Goal: Transaction & Acquisition: Purchase product/service

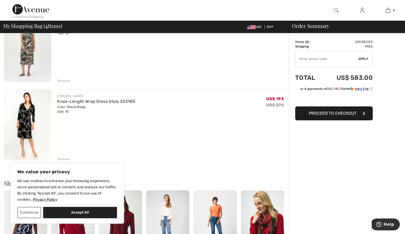
scroll to position [250, 0]
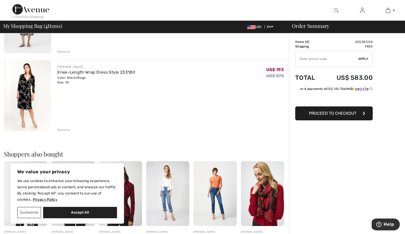
click at [62, 128] on div "Remove" at bounding box center [63, 130] width 13 height 5
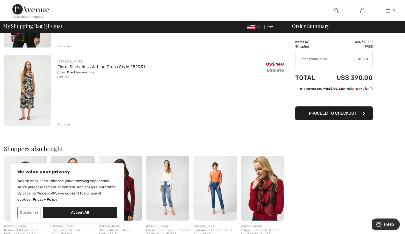
scroll to position [154, 0]
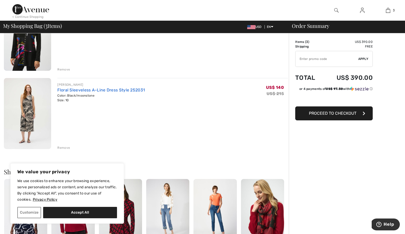
click at [88, 91] on link "Floral Sleeveless A-Line Dress Style 252031" at bounding box center [101, 90] width 88 height 5
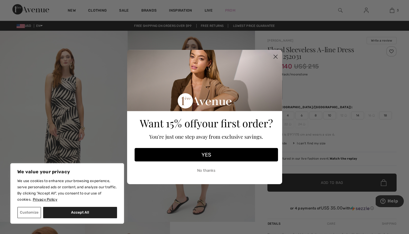
click at [277, 56] on circle "Close dialog" at bounding box center [275, 56] width 9 height 9
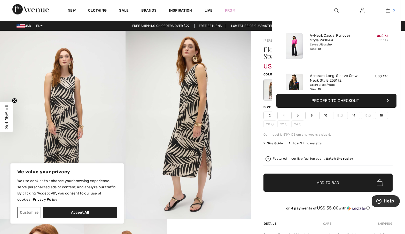
click at [390, 12] on img at bounding box center [388, 10] width 4 height 6
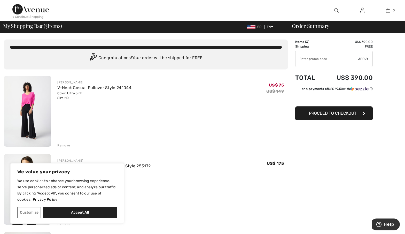
click at [215, 183] on div "[PERSON_NAME] Abstract Long-Sleeve Crew Neck Style 253172 Color: Black/Multi Si…" at bounding box center [172, 190] width 231 height 72
click at [163, 117] on div "[PERSON_NAME] V-Neck Casual Pullover Style 241044 Color: Ultra pink Size: 10 Fi…" at bounding box center [172, 112] width 231 height 72
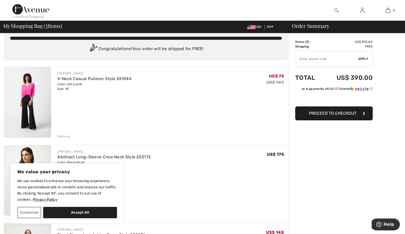
scroll to position [71, 0]
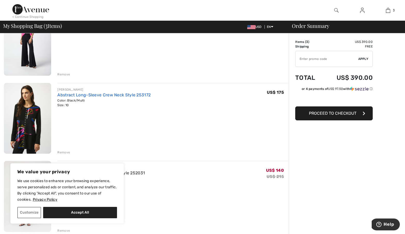
click at [67, 95] on link "Abstract Long-Sleeve Crew Neck Style 253172" at bounding box center [103, 95] width 93 height 5
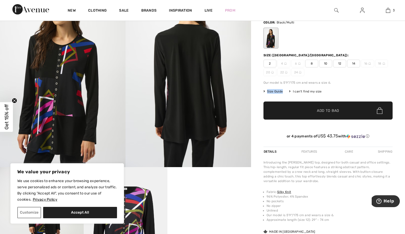
scroll to position [13, 0]
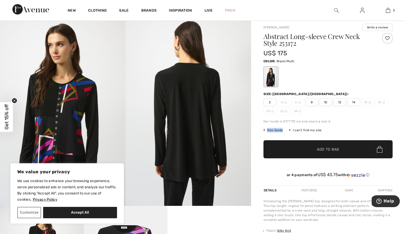
click at [281, 130] on span "Size Guide" at bounding box center [273, 130] width 19 height 5
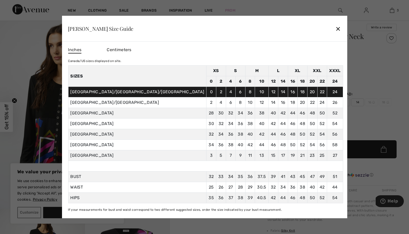
click at [335, 26] on div "✕" at bounding box center [337, 28] width 5 height 11
